Goal: Information Seeking & Learning: Learn about a topic

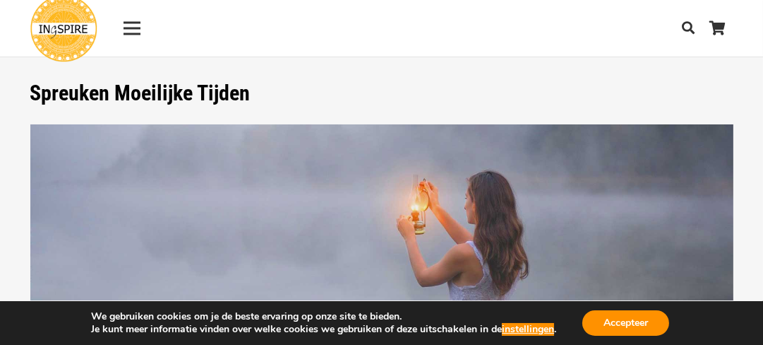
click at [688, 19] on icon "Zoeken" at bounding box center [688, 28] width 13 height 34
click at [136, 20] on div "Menu" at bounding box center [132, 28] width 17 height 35
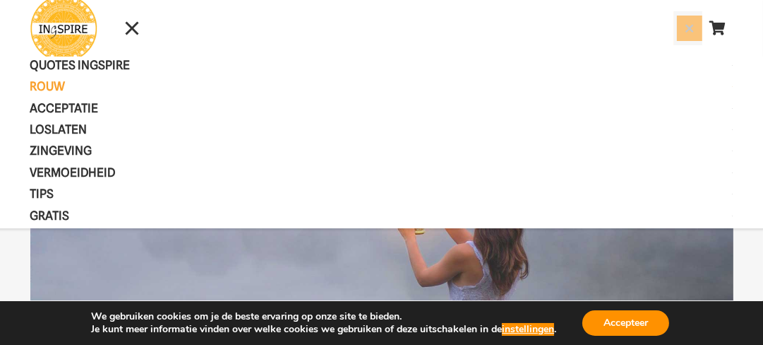
click at [54, 89] on span "ROUW" at bounding box center [59, 86] width 59 height 14
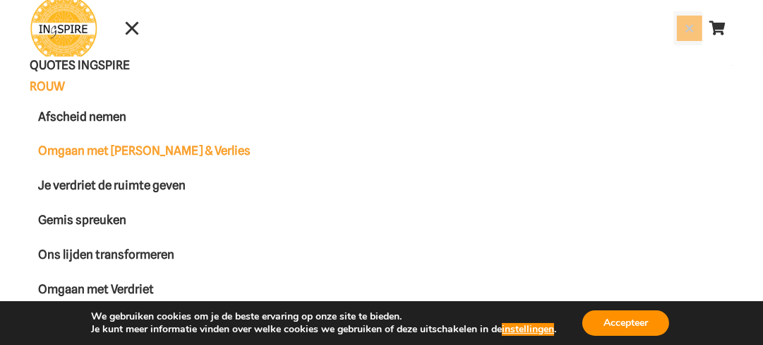
click at [172, 146] on span "Omgaan met [PERSON_NAME] & Verlies" at bounding box center [144, 150] width 213 height 14
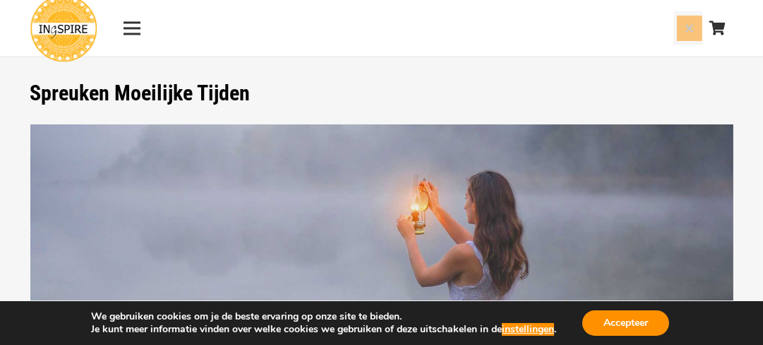
scroll to position [73, 0]
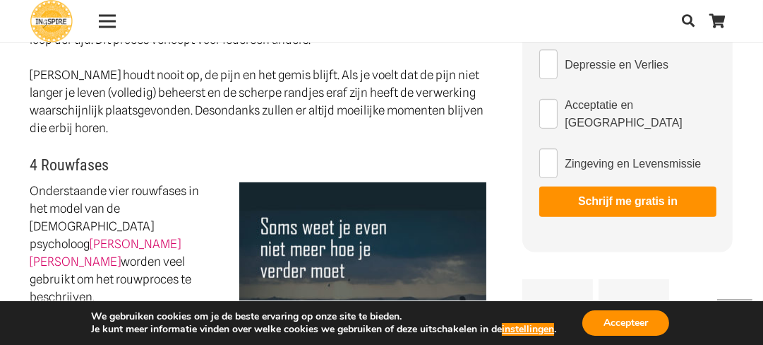
scroll to position [494, 0]
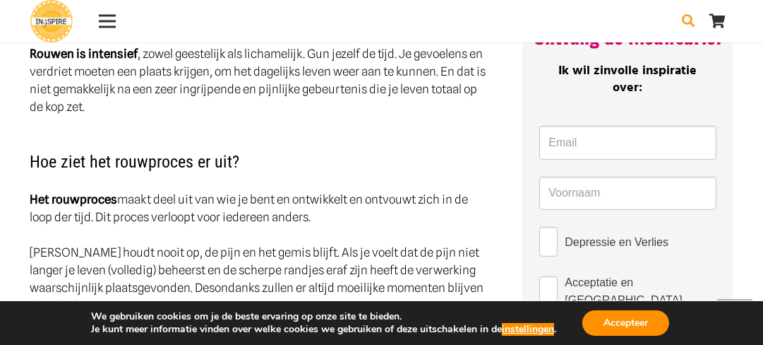
click at [687, 16] on icon "Zoeken" at bounding box center [688, 21] width 13 height 34
click at [686, 18] on button "Sluiten" at bounding box center [689, 20] width 25 height 25
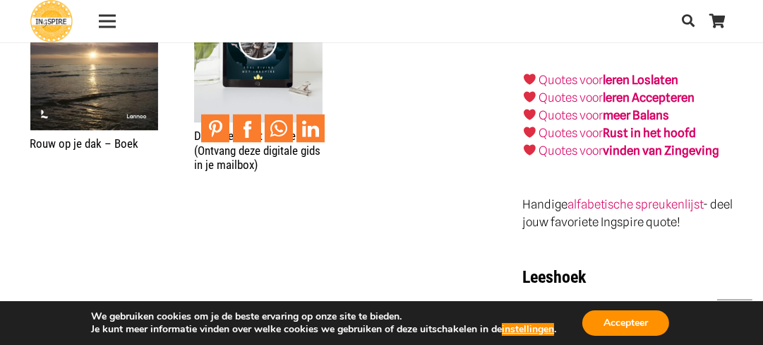
scroll to position [2189, 0]
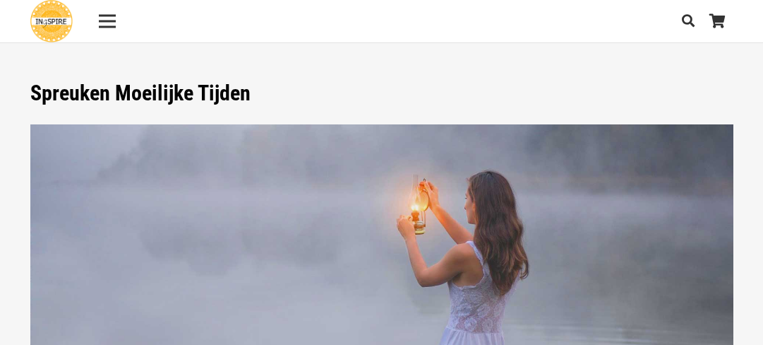
scroll to position [227, 0]
